Goal: Information Seeking & Learning: Learn about a topic

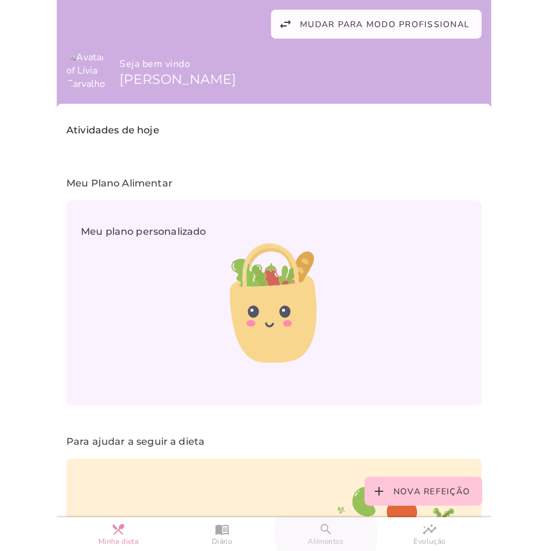
click at [326, 537] on span "Alimentos" at bounding box center [326, 541] width 36 height 10
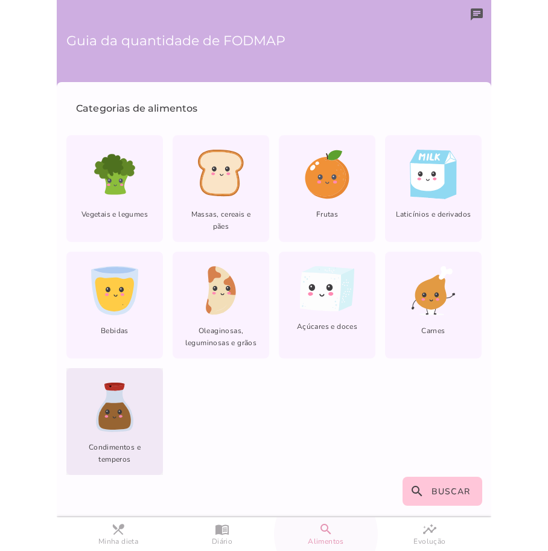
click at [102, 431] on icon at bounding box center [114, 411] width 37 height 42
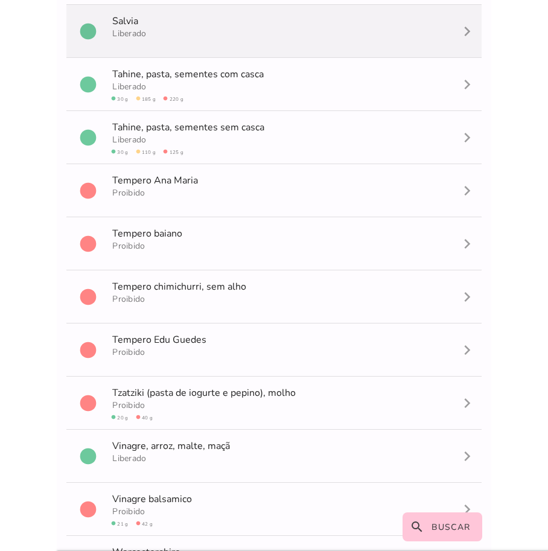
scroll to position [2219, 0]
